Goal: Information Seeking & Learning: Learn about a topic

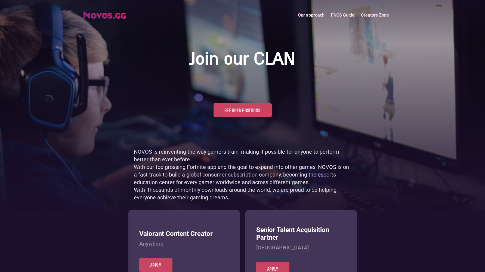
scroll to position [265, 0]
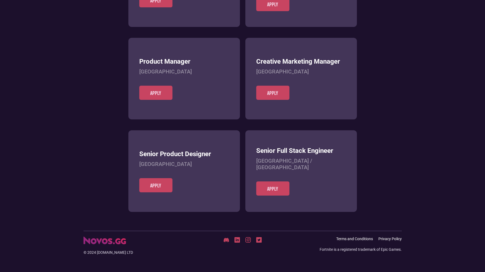
scroll to position [210, 0]
